Goal: Task Accomplishment & Management: Complete application form

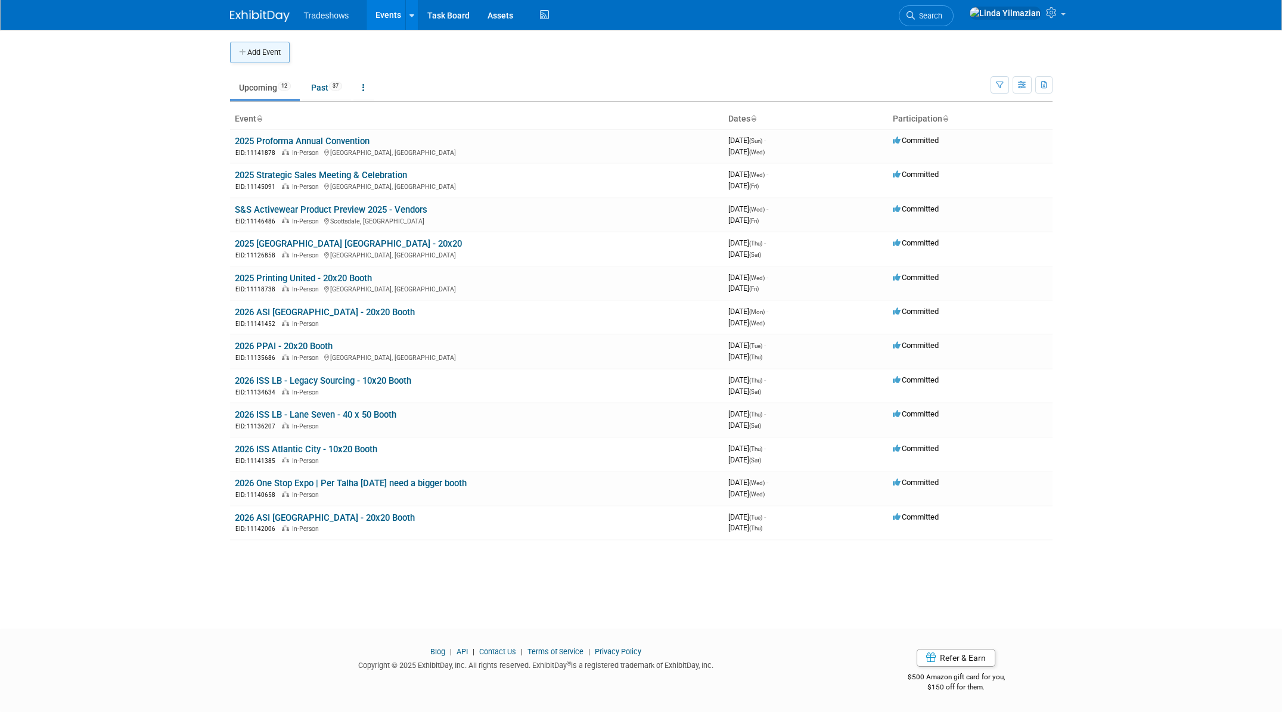
click at [265, 57] on button "Add Event" at bounding box center [260, 52] width 60 height 21
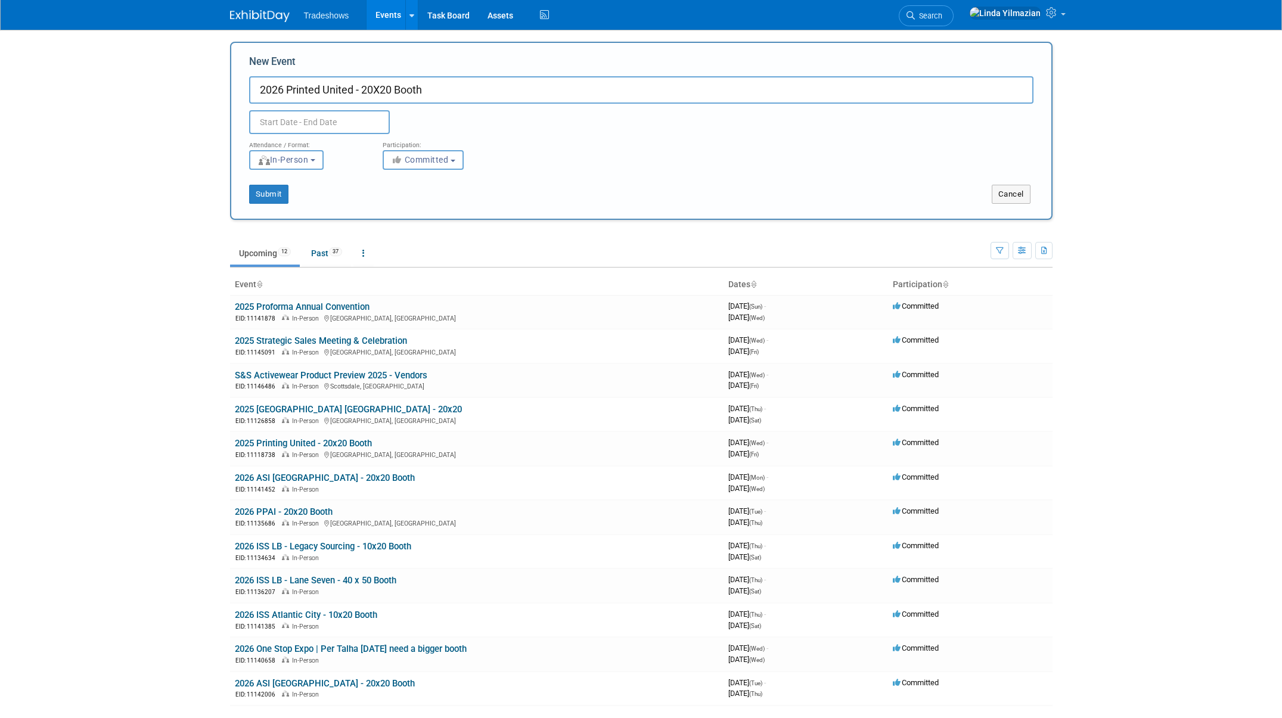
type input "2026 Printed United - 20X20 Booth"
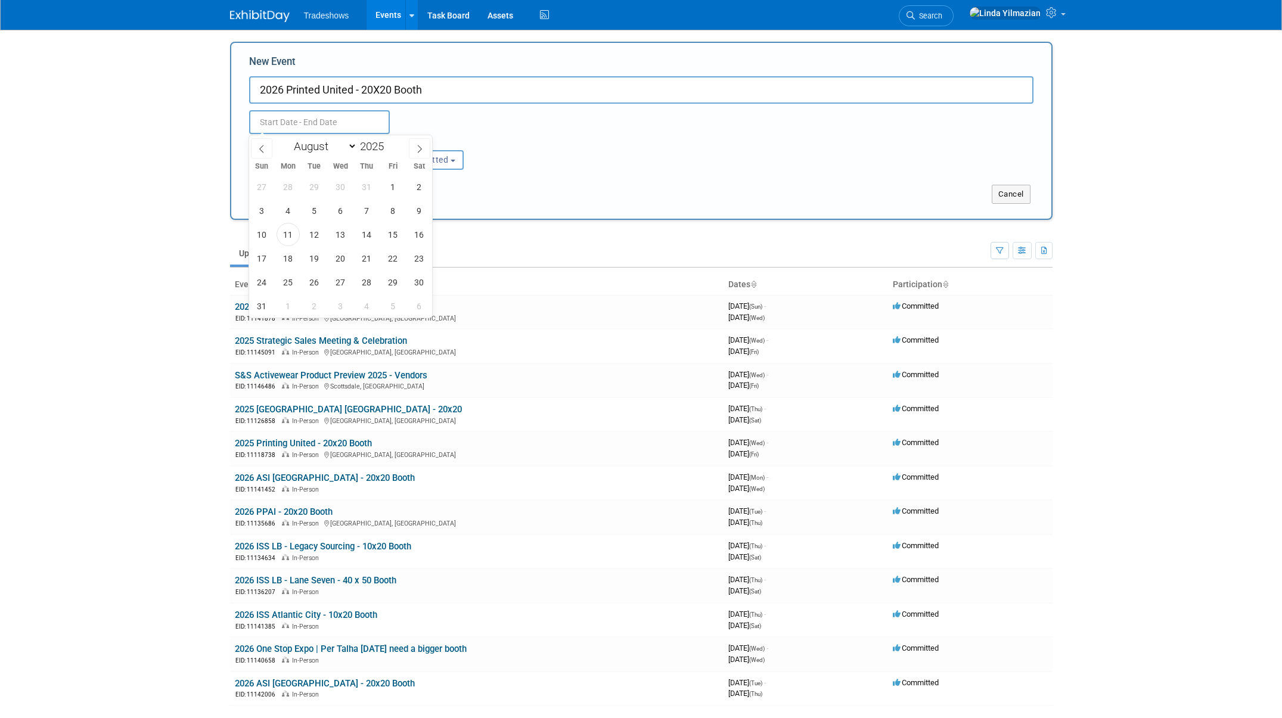
click at [280, 122] on input "text" at bounding box center [319, 122] width 141 height 24
click at [389, 144] on span at bounding box center [388, 142] width 8 height 7
type input "2026"
click at [347, 147] on select "January February March April May June July August September October November De…" at bounding box center [322, 146] width 69 height 15
select select "9"
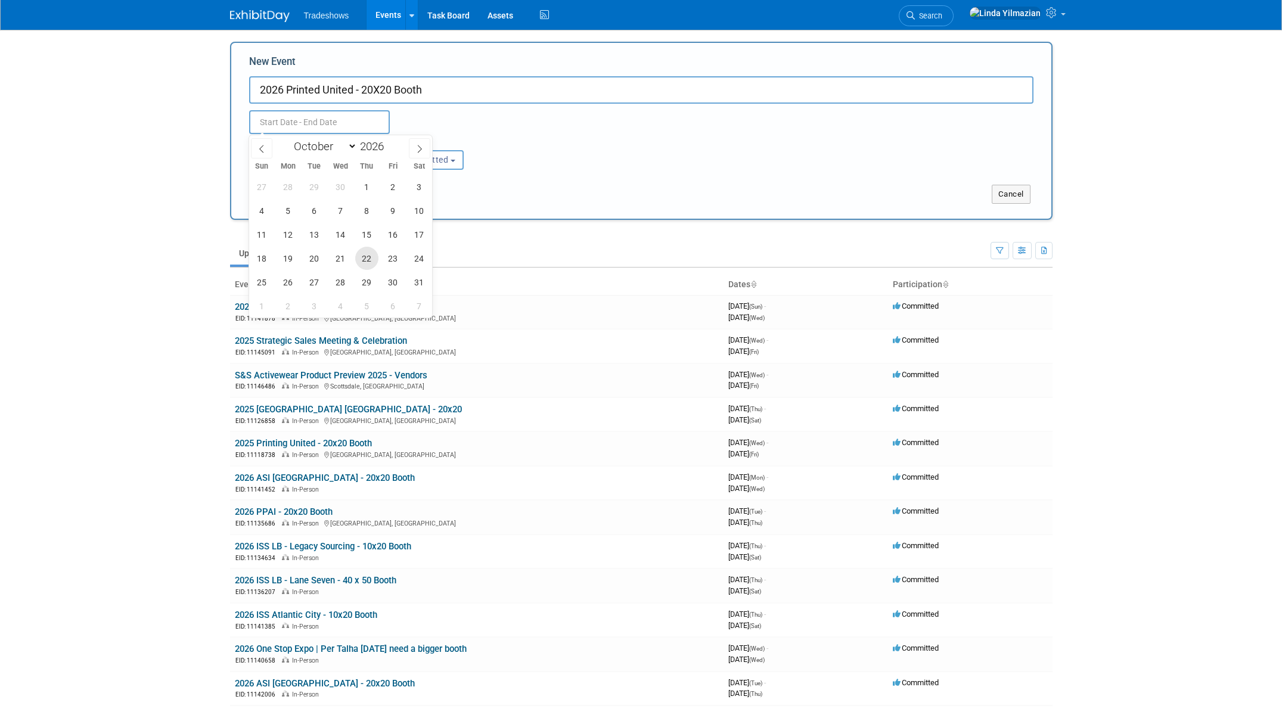
click at [368, 260] on span "22" at bounding box center [366, 258] width 23 height 23
click at [414, 262] on span "24" at bounding box center [419, 258] width 23 height 23
type input "[DATE] to [DATE]"
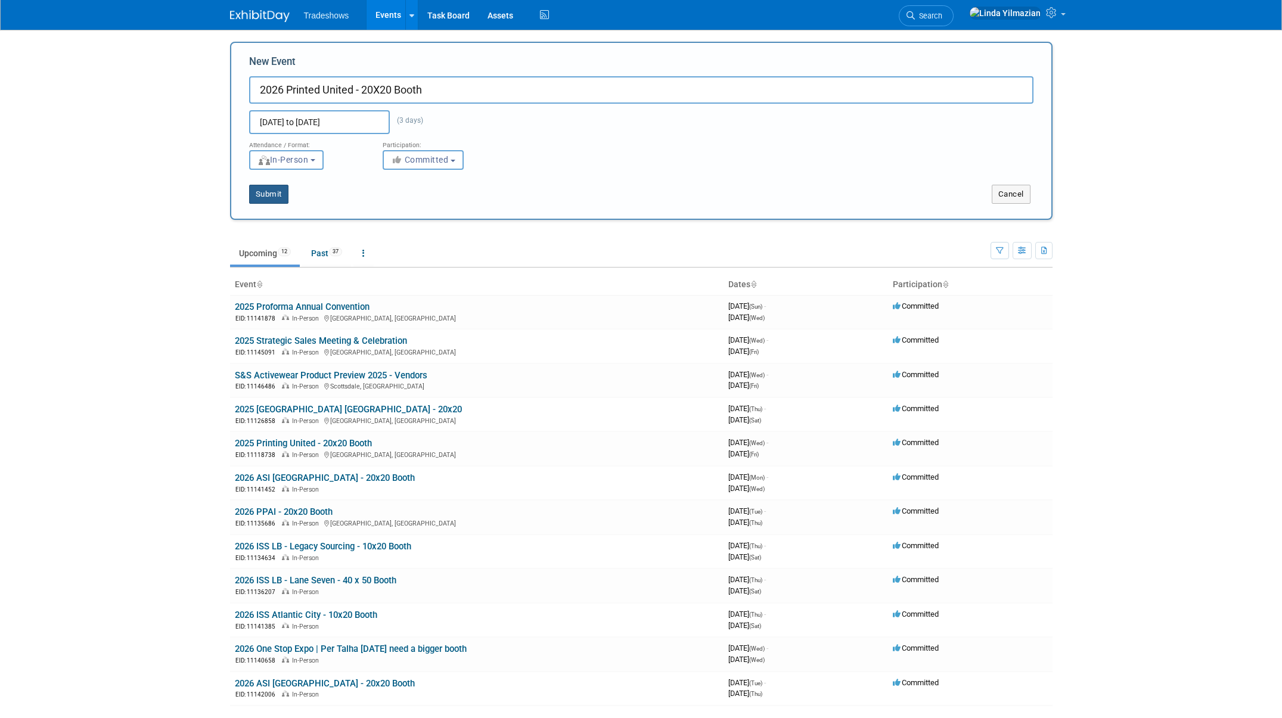
click at [281, 203] on button "Submit" at bounding box center [268, 194] width 39 height 19
type input "2026 Printed United - 20X20 Booth"
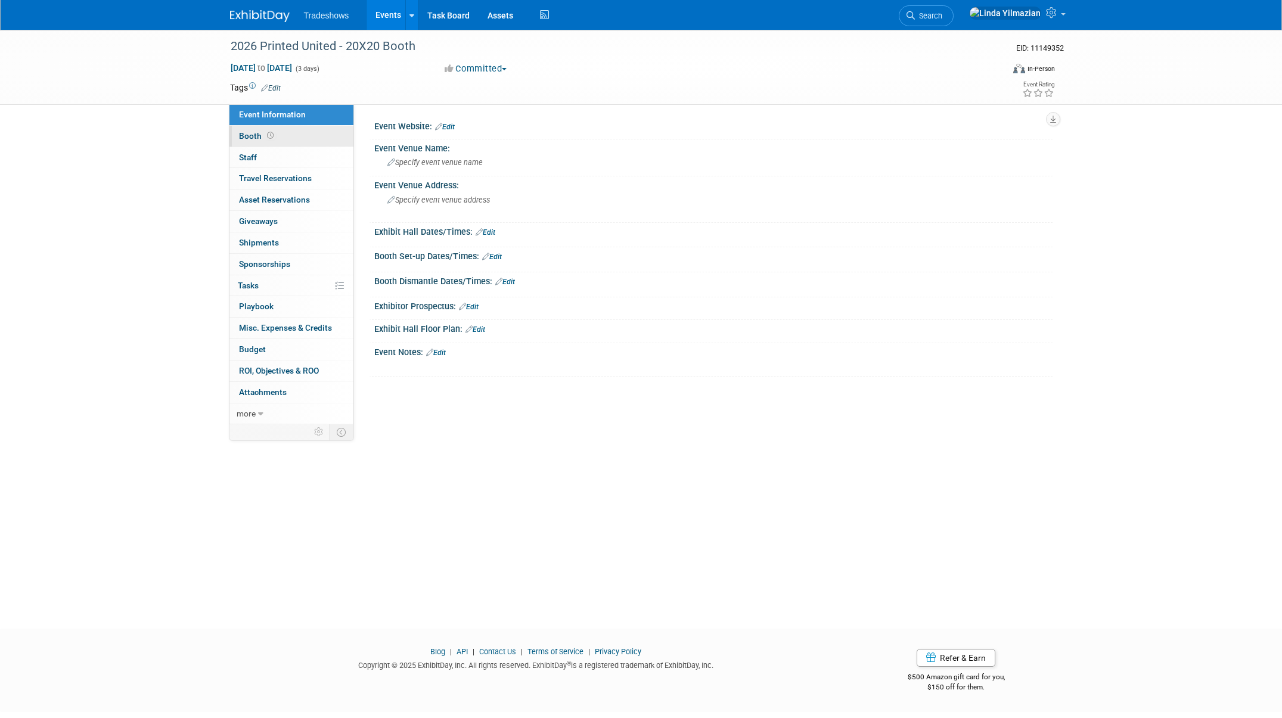
click at [244, 130] on link "Booth" at bounding box center [291, 136] width 124 height 21
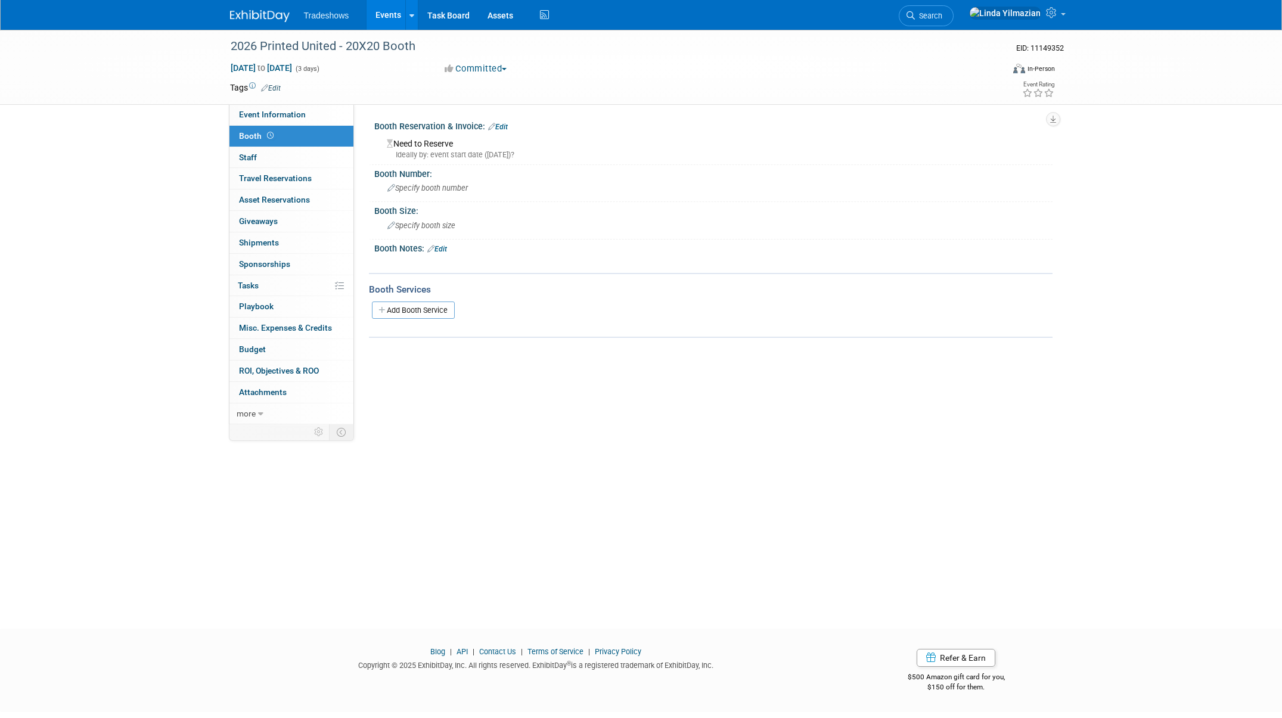
click at [494, 126] on icon at bounding box center [491, 127] width 7 height 8
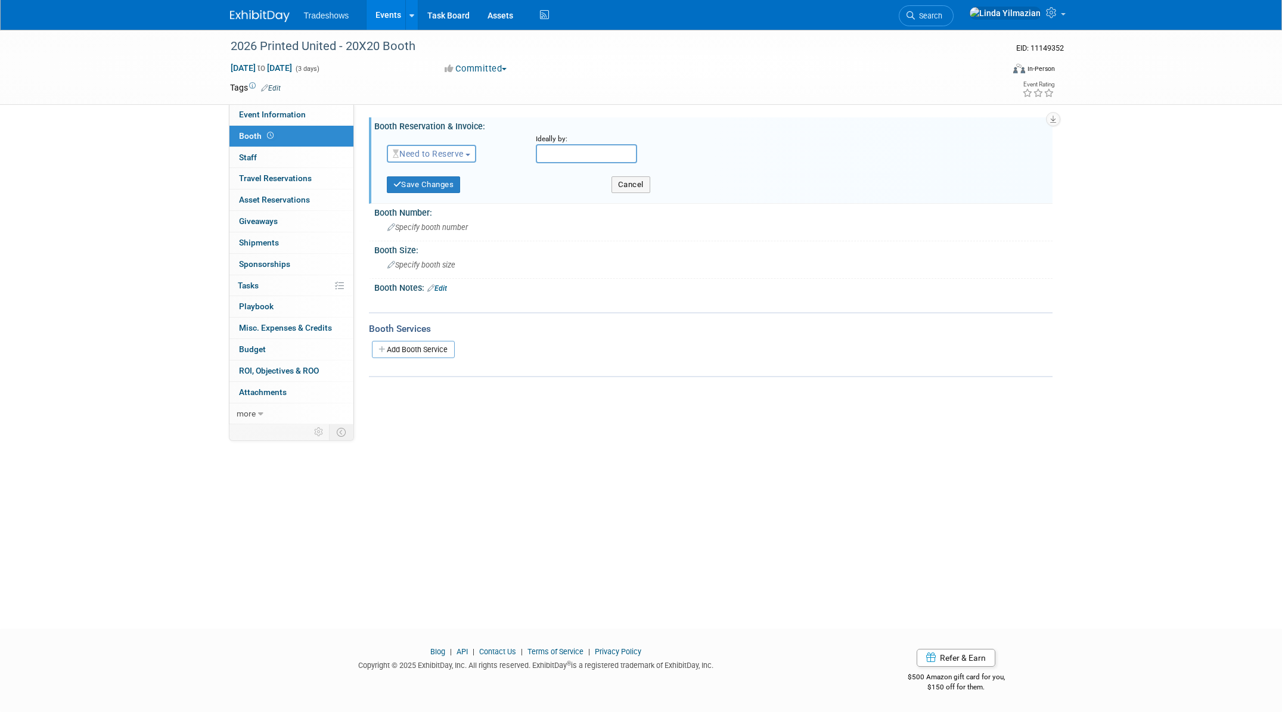
click at [440, 156] on span "Need to Reserve" at bounding box center [428, 154] width 71 height 10
click at [431, 193] on link "Reserved" at bounding box center [451, 190] width 128 height 17
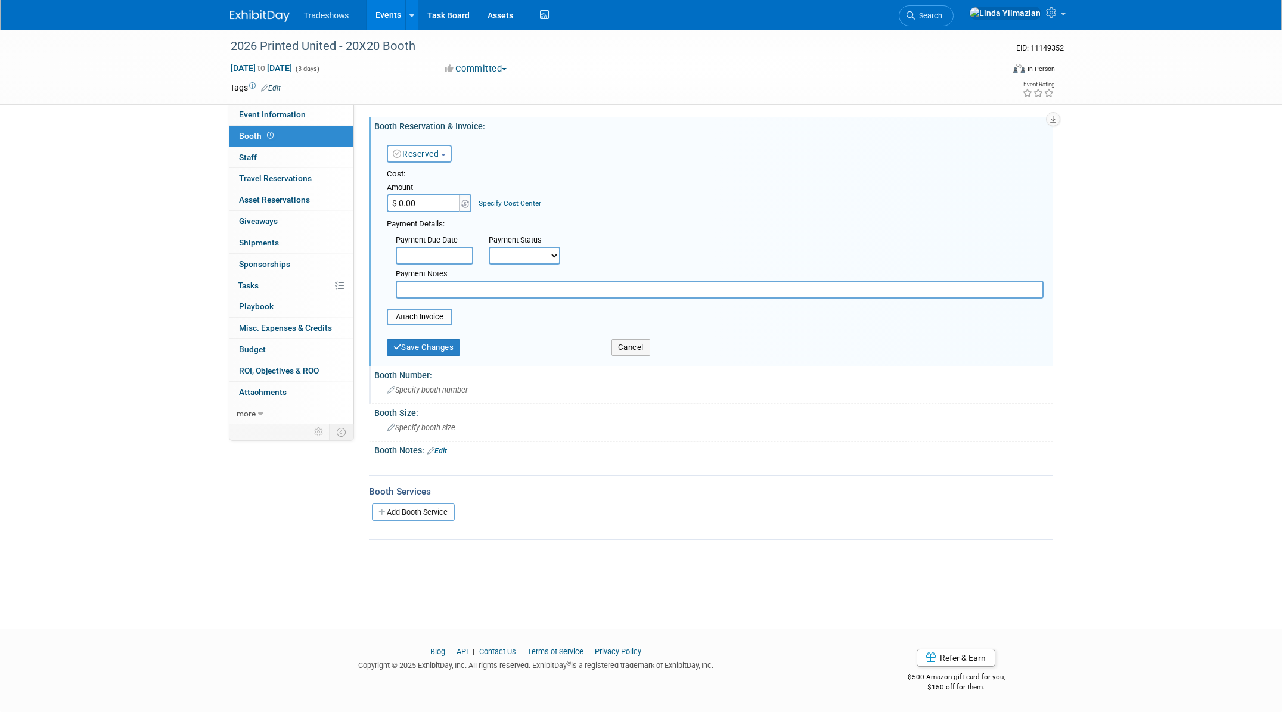
click at [415, 393] on span "Specify booth number" at bounding box center [427, 390] width 80 height 9
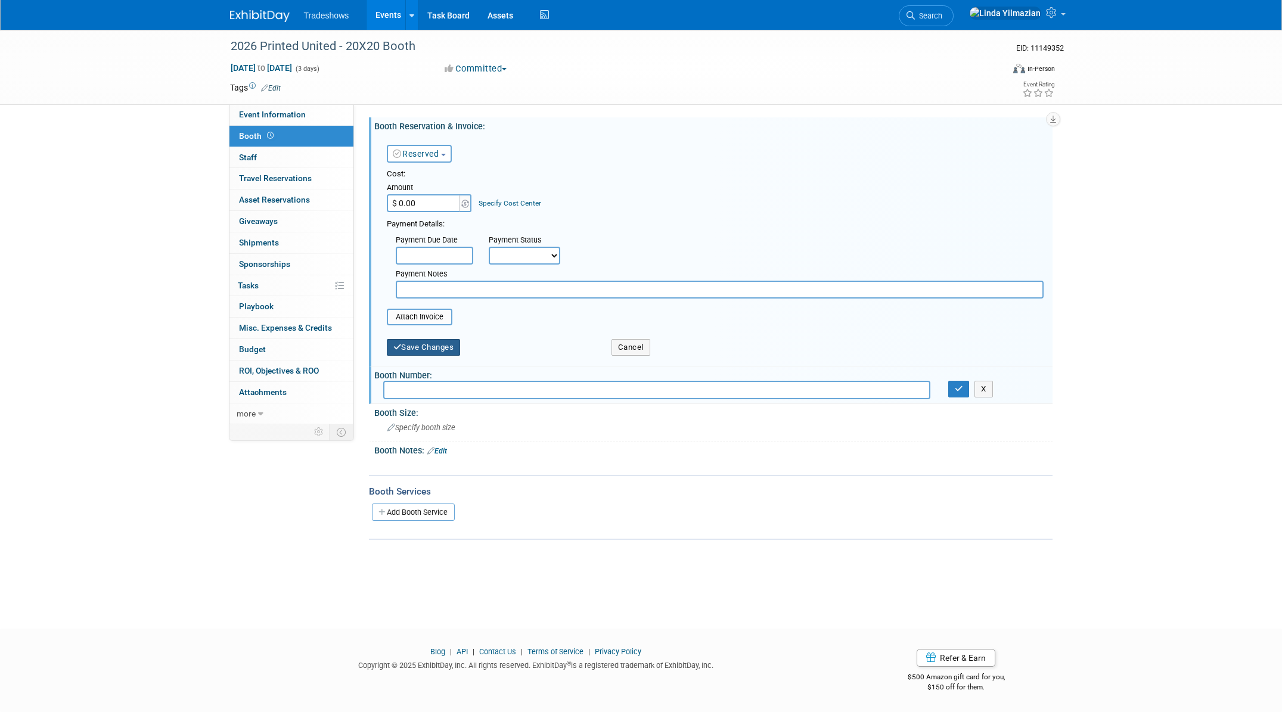
click at [424, 344] on button "Save Changes" at bounding box center [424, 347] width 74 height 17
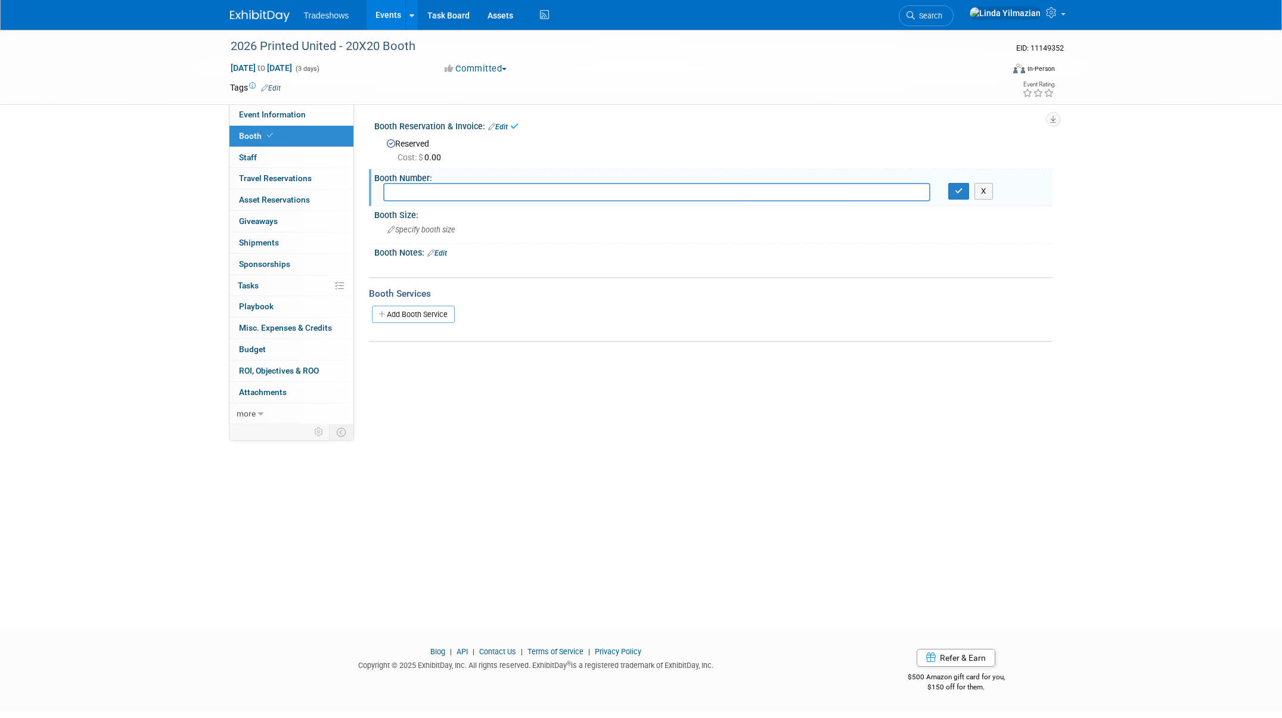
click at [417, 194] on input "text" at bounding box center [656, 192] width 547 height 18
type input "c"
type input "C2551"
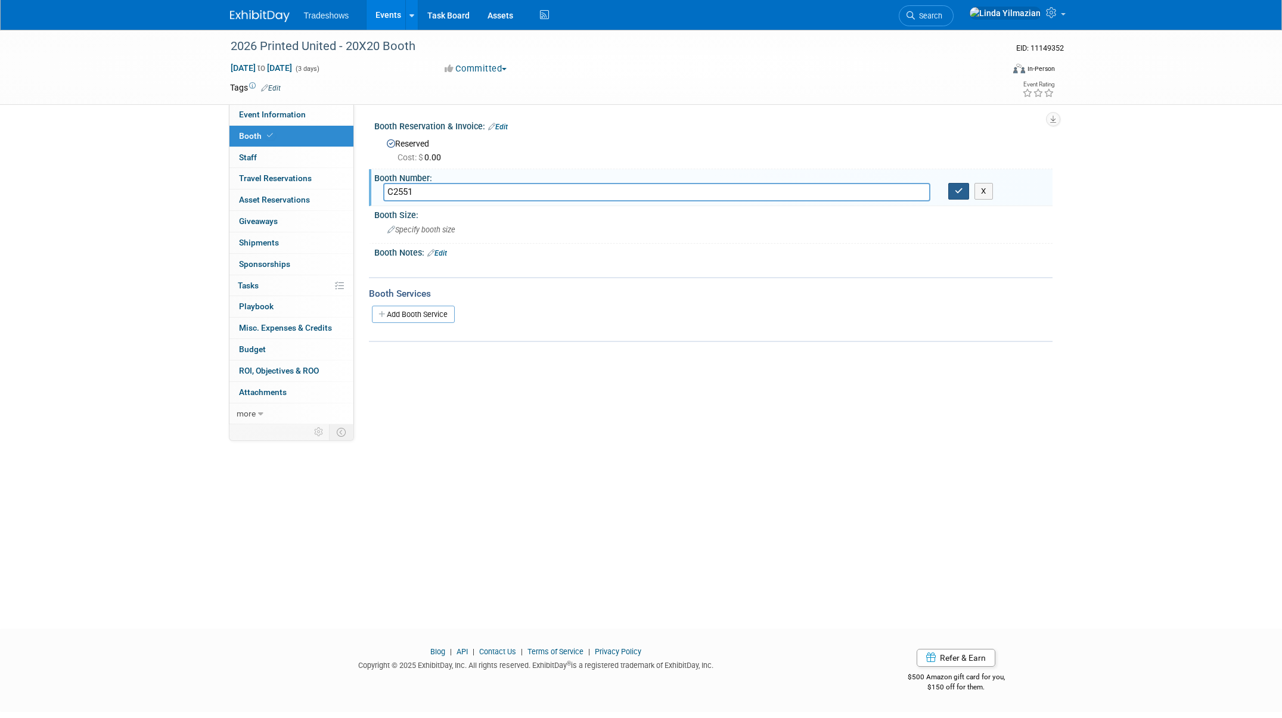
click at [961, 194] on icon "button" at bounding box center [959, 191] width 8 height 8
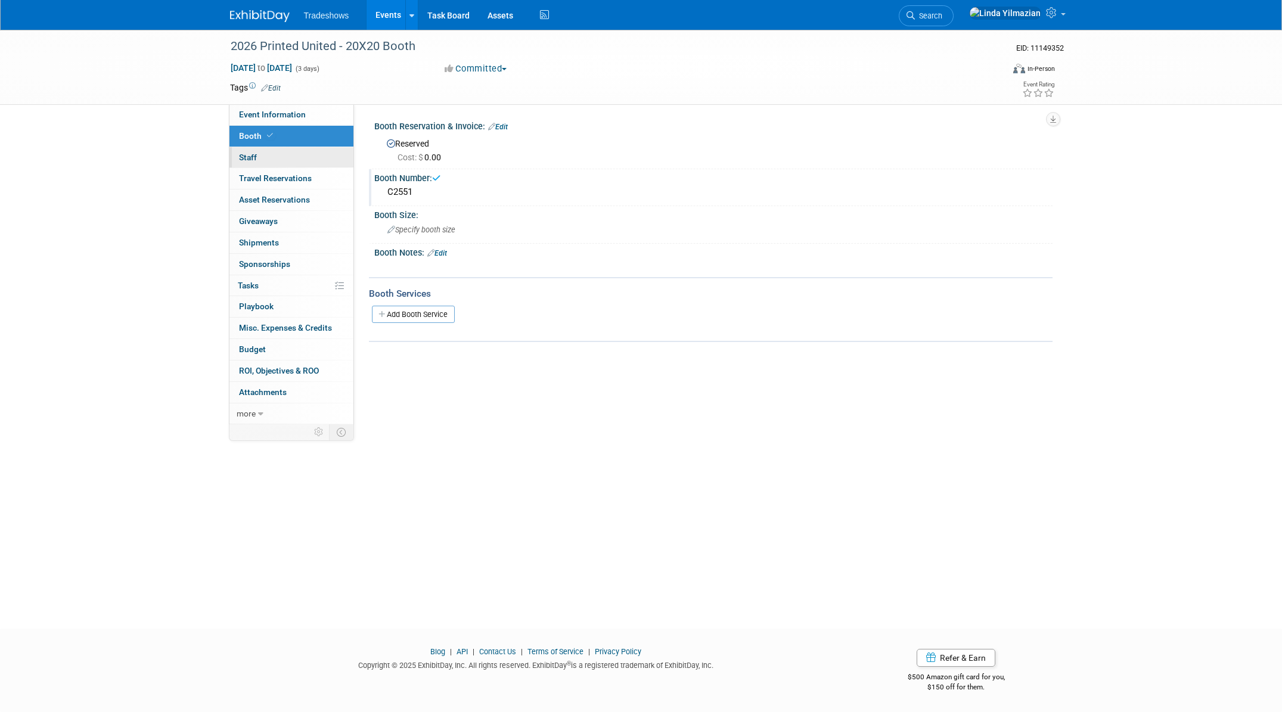
click at [242, 155] on span "Staff 0" at bounding box center [248, 158] width 18 height 10
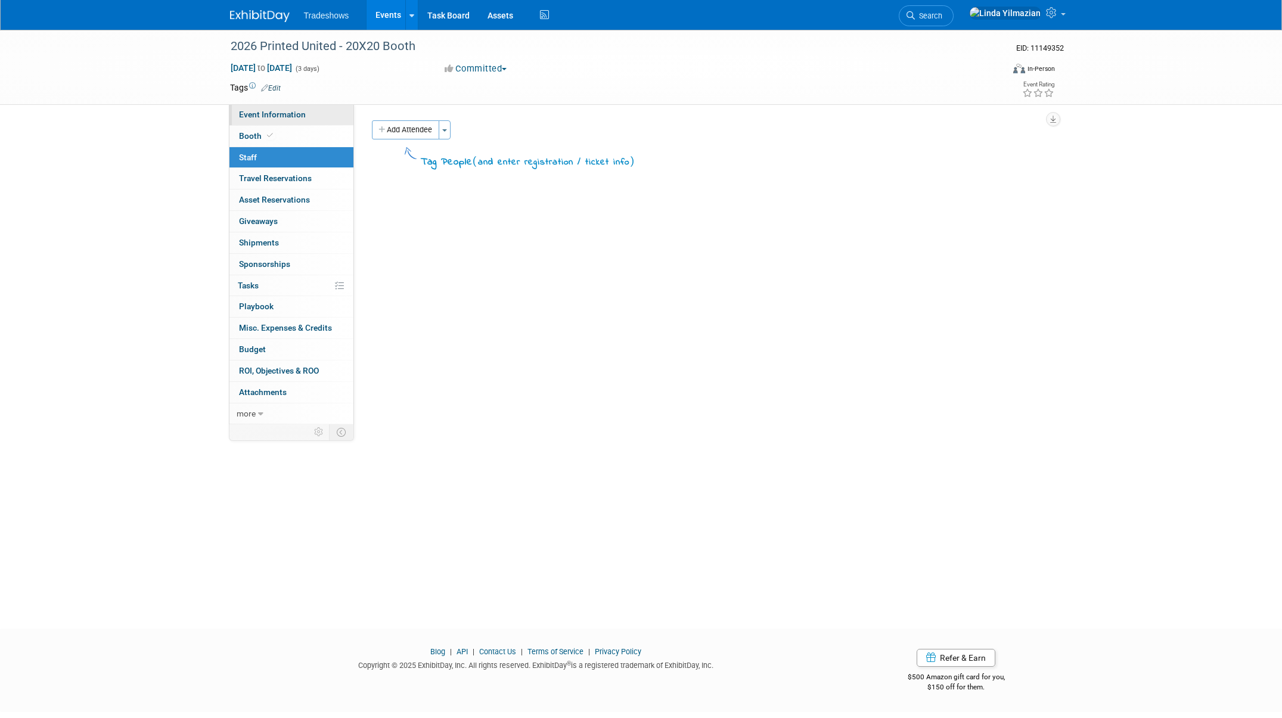
click at [260, 119] on link "Event Information" at bounding box center [291, 114] width 124 height 21
